Goal: Task Accomplishment & Management: Manage account settings

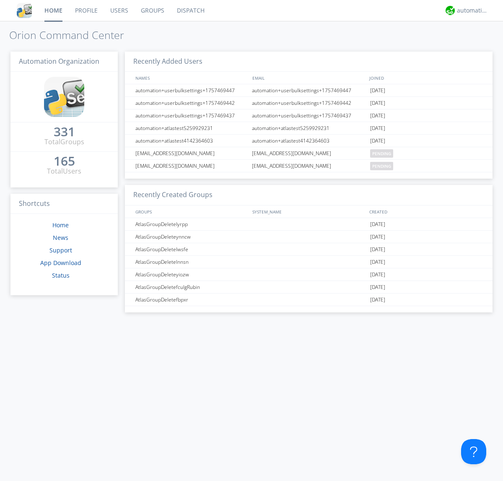
click at [119, 10] on link "Users" at bounding box center [119, 10] width 31 height 21
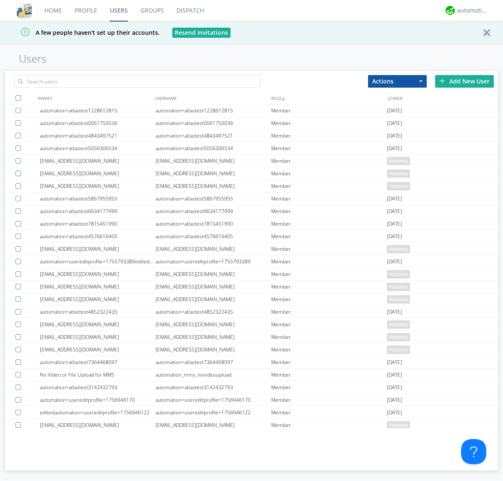
click at [464, 81] on div "Add New User" at bounding box center [464, 81] width 59 height 13
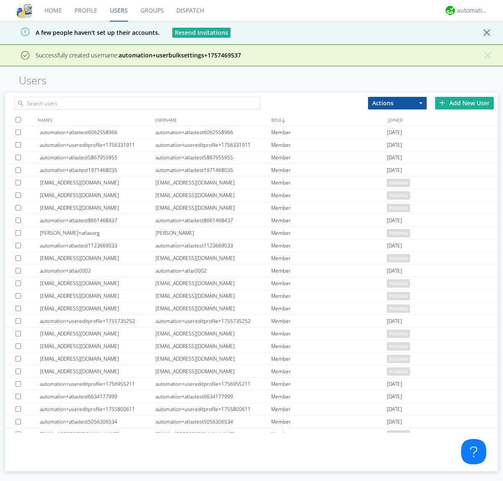
click at [464, 103] on div "Add New User" at bounding box center [464, 103] width 59 height 13
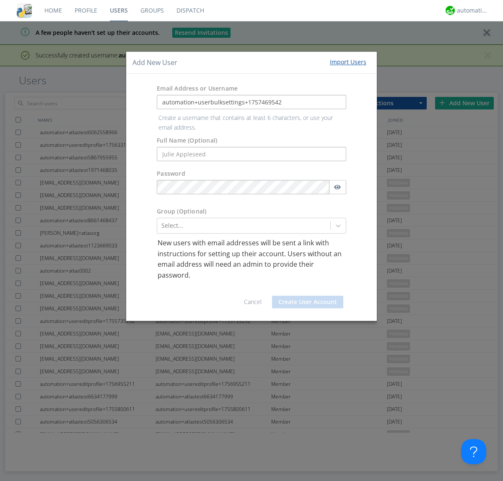
type input "automation+userbulksettings+1757469542"
click at [308, 296] on button "Create User Account" at bounding box center [307, 302] width 71 height 13
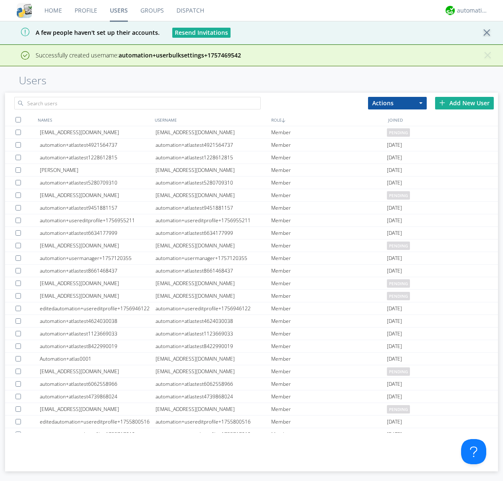
click at [464, 103] on div "Add New User" at bounding box center [464, 103] width 59 height 13
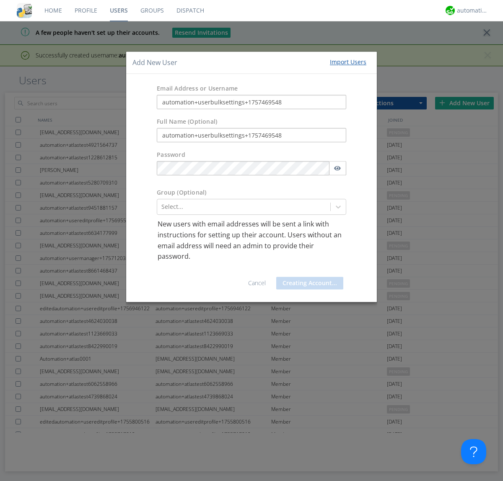
type input "automation+userbulksettings+1757469548"
click at [308, 283] on button "Creating Account..." at bounding box center [309, 283] width 67 height 13
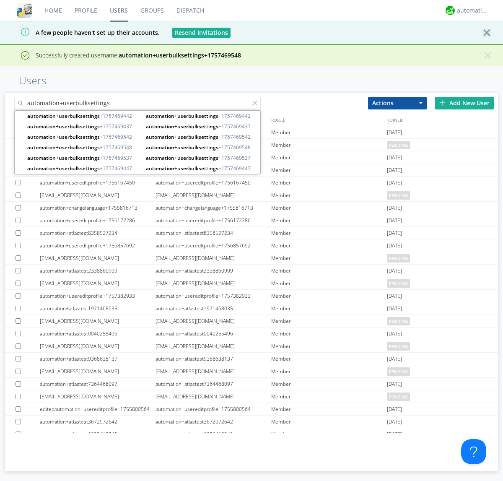
type input "automation+userbulksettings"
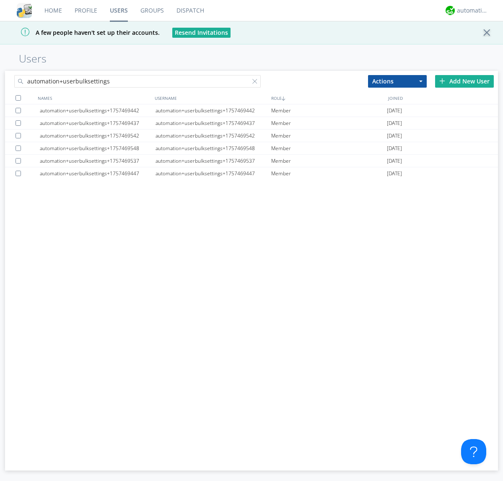
click at [18, 98] on div at bounding box center [18, 97] width 5 height 5
click at [397, 81] on button "Actions" at bounding box center [397, 81] width 59 height 13
click at [0, 0] on link "Edit Settings" at bounding box center [0, 0] width 0 height 0
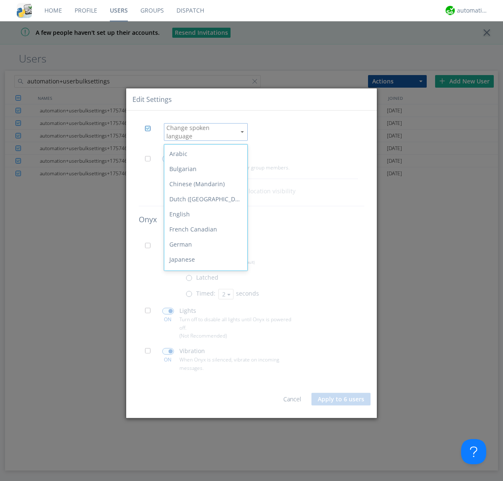
click at [204, 358] on div "Spanish" at bounding box center [205, 365] width 83 height 15
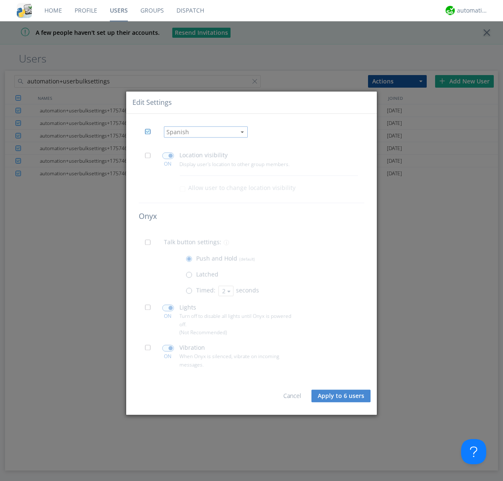
click at [150, 158] on span at bounding box center [150, 158] width 10 height 10
click at [0, 0] on input "checkbox" at bounding box center [0, 0] width 0 height 0
click at [168, 156] on span at bounding box center [168, 156] width 12 height 7
click at [0, 0] on input "checkbox" at bounding box center [0, 0] width 0 height 0
click at [150, 245] on span at bounding box center [150, 245] width 10 height 10
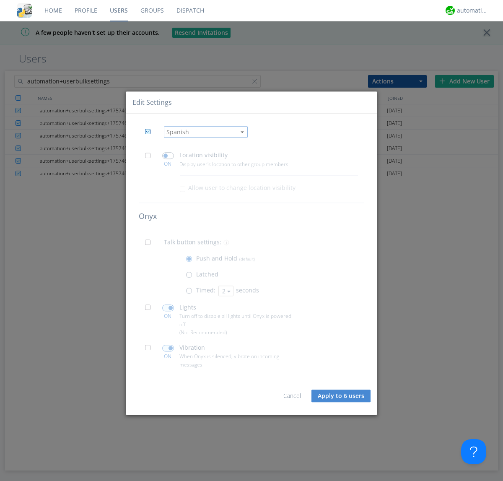
click at [0, 0] on input "checkbox" at bounding box center [0, 0] width 0 height 0
click at [191, 293] on span at bounding box center [191, 293] width 10 height 10
click at [0, 0] on input "radio" at bounding box center [0, 0] width 0 height 0
click at [225, 291] on button "2" at bounding box center [225, 290] width 15 height 10
click at [0, 0] on link "3" at bounding box center [0, 0] width 0 height 0
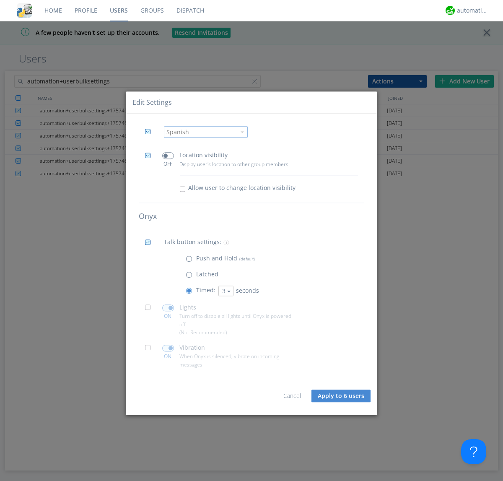
click at [150, 310] on span at bounding box center [150, 310] width 10 height 10
click at [0, 0] on input "checkbox" at bounding box center [0, 0] width 0 height 0
click at [168, 308] on span at bounding box center [168, 307] width 12 height 7
click at [0, 0] on input "checkbox" at bounding box center [0, 0] width 0 height 0
click at [150, 350] on span at bounding box center [150, 350] width 10 height 10
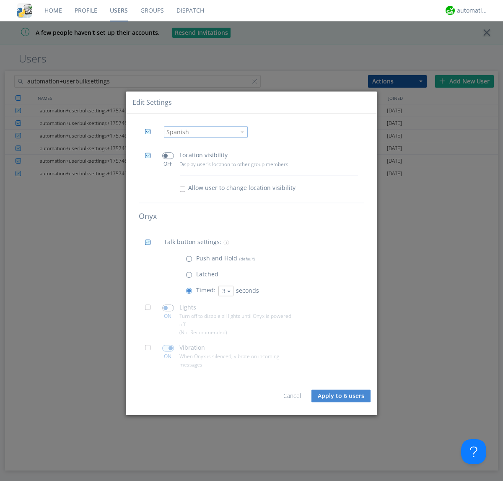
click at [0, 0] on input "checkbox" at bounding box center [0, 0] width 0 height 0
click at [168, 348] on span at bounding box center [168, 348] width 12 height 7
click at [0, 0] on input "checkbox" at bounding box center [0, 0] width 0 height 0
click at [342, 396] on button "Apply to 6 users" at bounding box center [340, 395] width 59 height 13
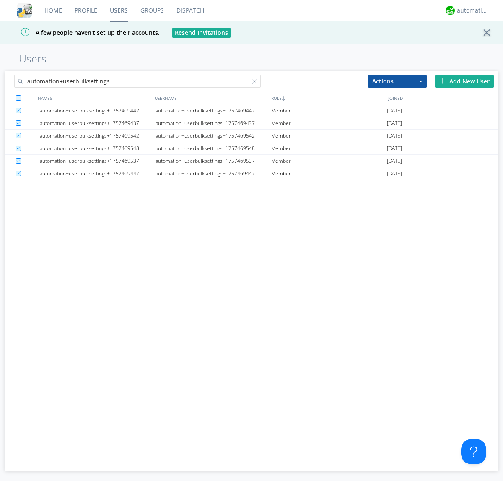
click at [119, 10] on link "Users" at bounding box center [119, 10] width 31 height 21
click at [257, 83] on div at bounding box center [256, 83] width 8 height 8
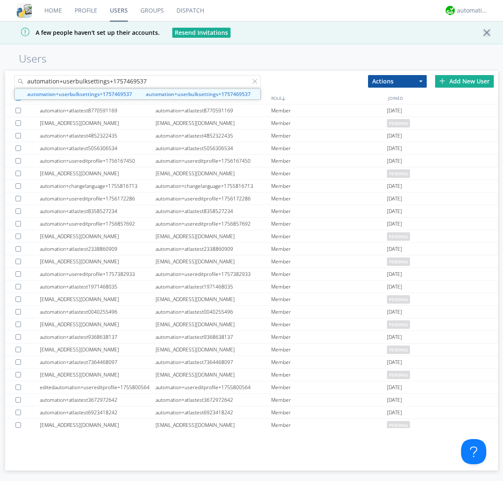
type input "automation+userbulksettings+1757469537"
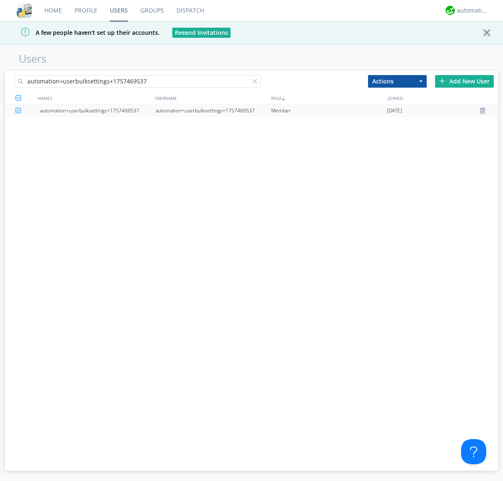
click at [213, 110] on div "automation+userbulksettings+1757469537" at bounding box center [214, 110] width 116 height 13
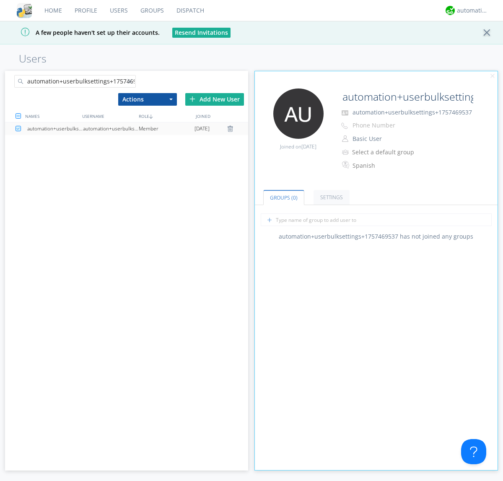
click at [330, 197] on link "Settings" at bounding box center [332, 197] width 36 height 15
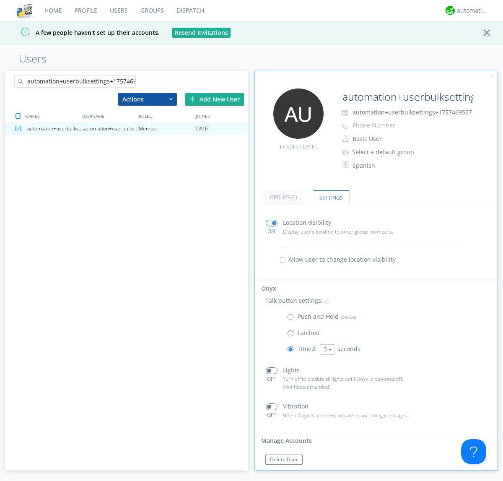
scroll to position [14, 0]
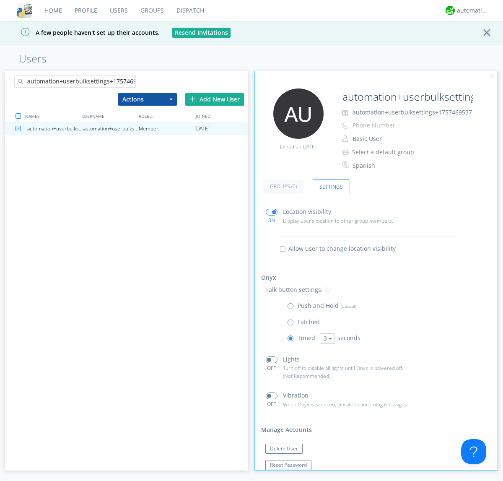
click at [131, 83] on div at bounding box center [131, 83] width 8 height 8
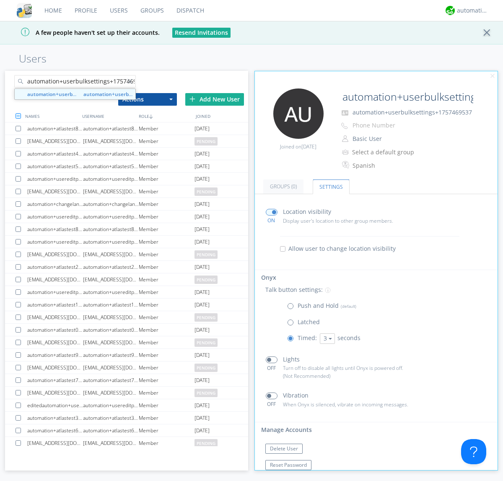
scroll to position [0, 10]
type input "automation+userbulksettings+1757469542"
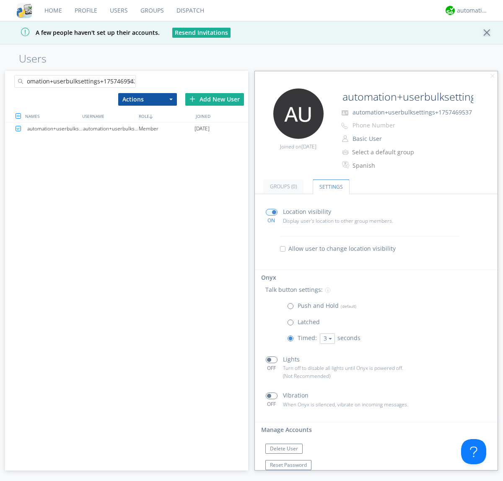
click at [111, 128] on div "automation+userbulksettings+1757469542" at bounding box center [111, 128] width 56 height 13
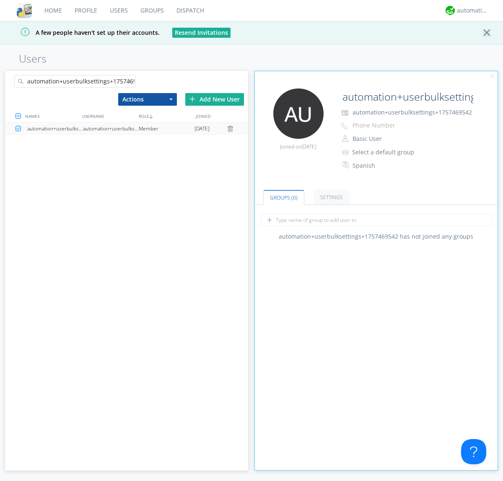
click at [330, 197] on link "Settings" at bounding box center [332, 197] width 36 height 15
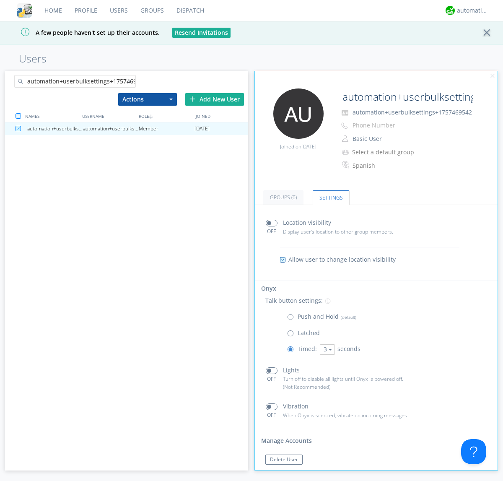
scroll to position [14, 0]
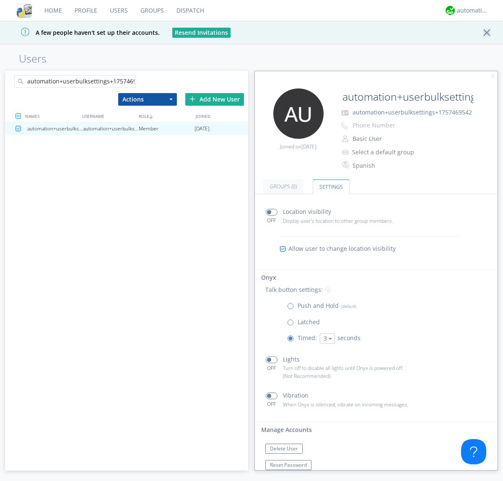
click at [131, 83] on div at bounding box center [131, 83] width 8 height 8
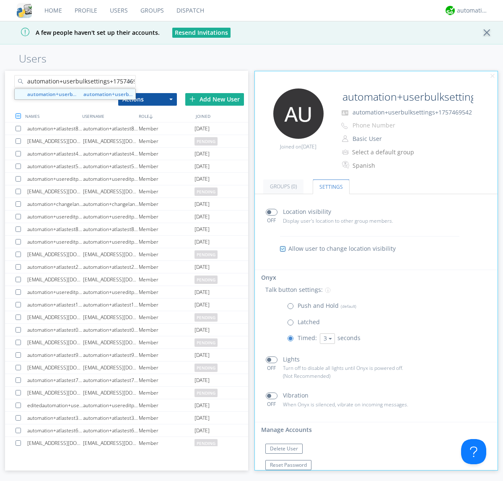
scroll to position [0, 10]
type input "automation+userbulksettings+1757469548"
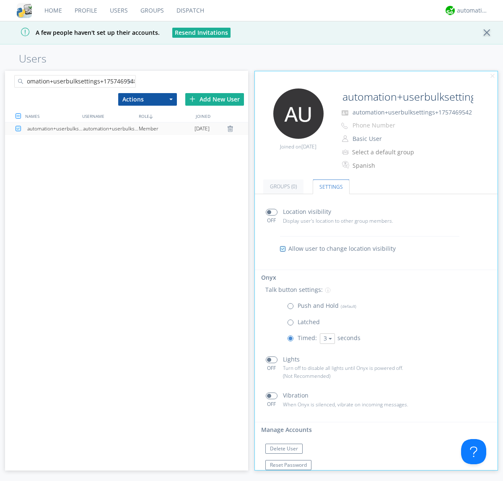
click at [111, 128] on div "automation+userbulksettings+1757469548" at bounding box center [111, 128] width 56 height 13
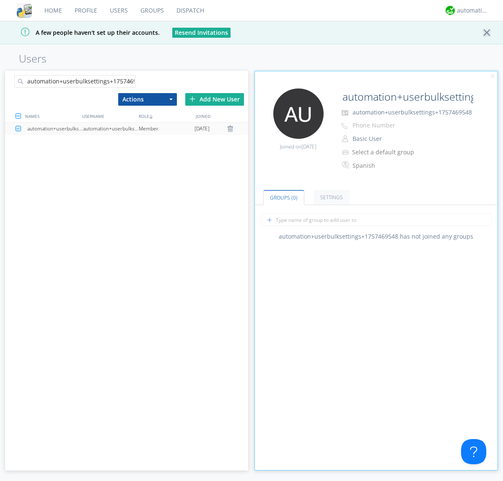
click at [330, 197] on link "Settings" at bounding box center [332, 197] width 36 height 15
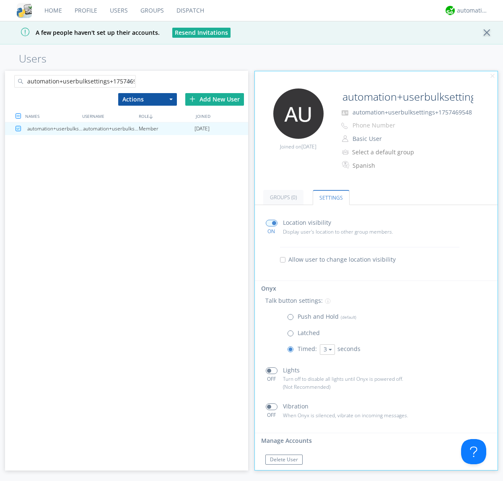
scroll to position [14, 0]
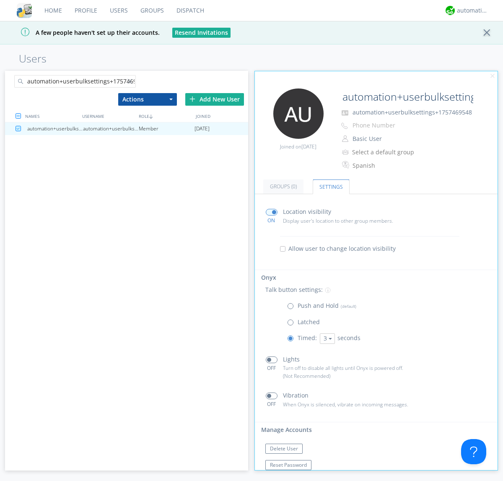
click at [118, 10] on link "Users" at bounding box center [119, 10] width 31 height 21
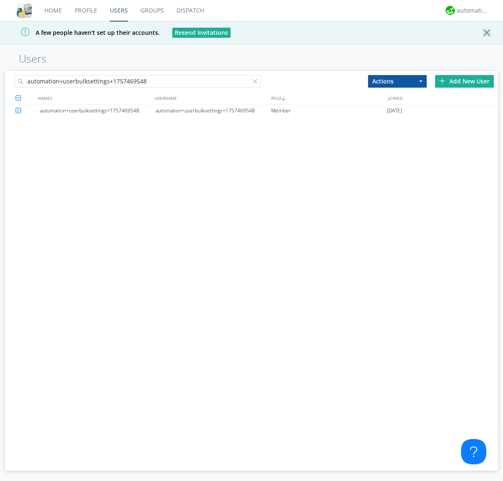
click at [257, 83] on div at bounding box center [256, 83] width 8 height 8
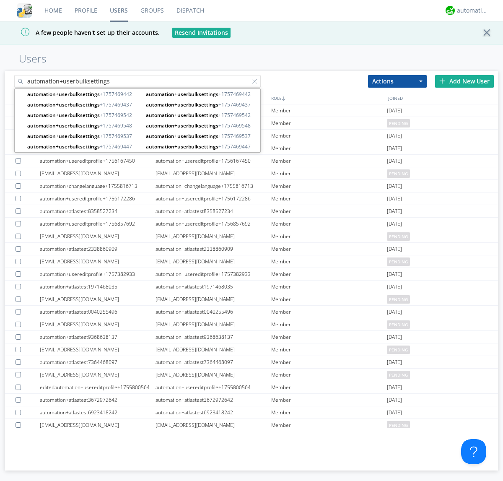
type input "automation+userbulksettings"
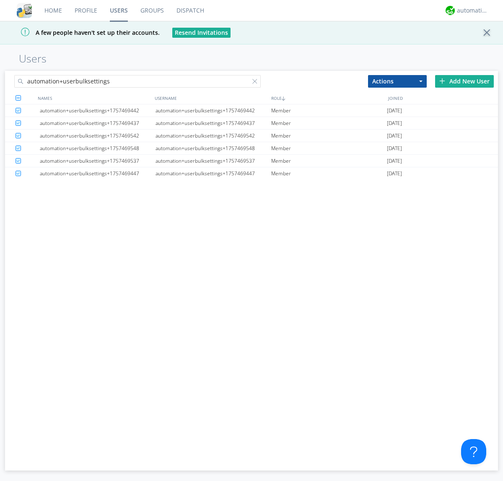
click at [397, 81] on button "Actions" at bounding box center [397, 81] width 59 height 13
click at [0, 0] on link "Delete User" at bounding box center [0, 0] width 0 height 0
